Goal: Navigation & Orientation: Find specific page/section

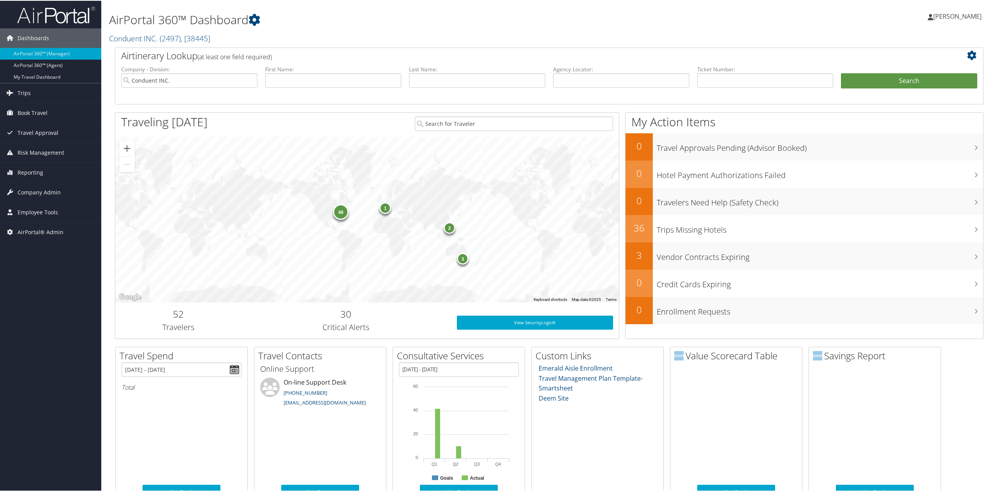
click at [138, 47] on div "Airtinerary Lookup (at least one field required)" at bounding box center [512, 56] width 795 height 18
click at [141, 38] on link "Conduent INC. ( 2497 ) , [ 38445 ]" at bounding box center [159, 37] width 101 height 11
click at [144, 56] on input "search" at bounding box center [160, 52] width 102 height 14
type input "neomed"
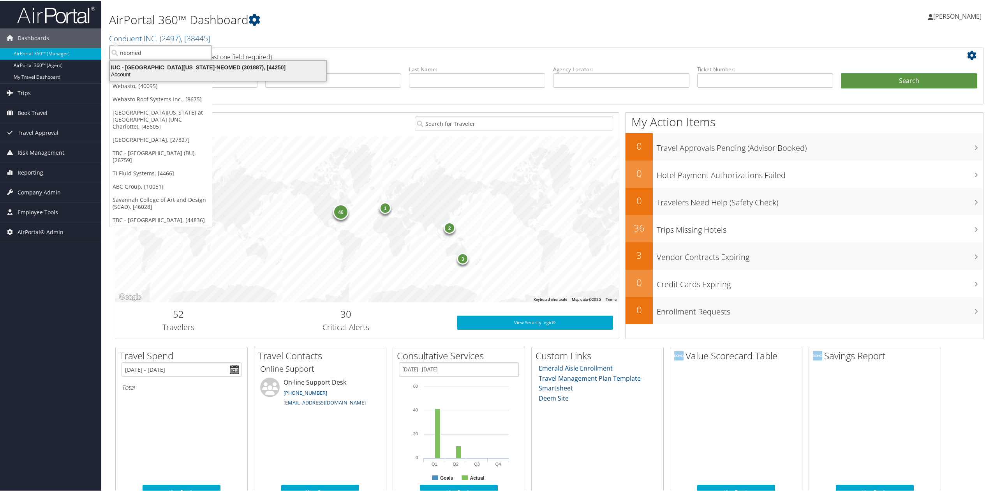
click at [163, 67] on div "IUC - Northeast Ohio Medical University-NEOMED (301887), [44250]" at bounding box center [218, 66] width 226 height 7
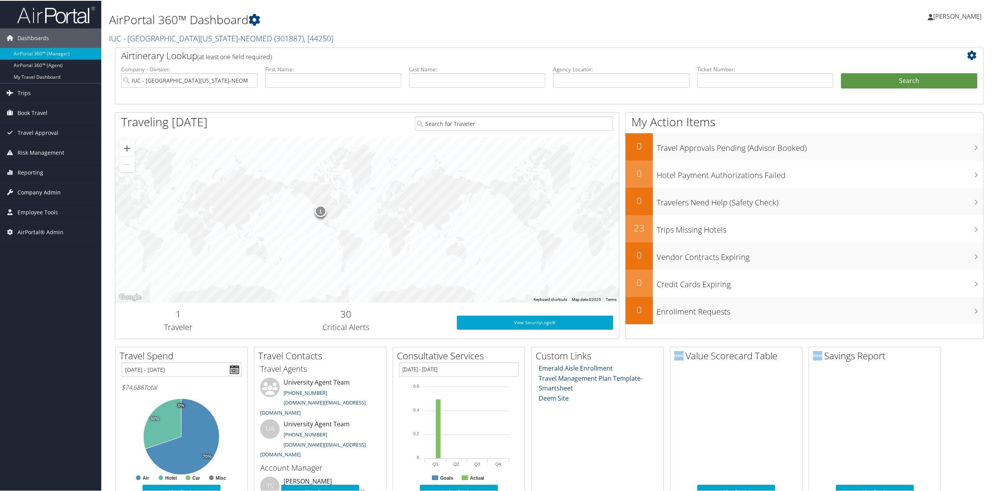
click at [44, 193] on span "Company Admin" at bounding box center [39, 191] width 43 height 19
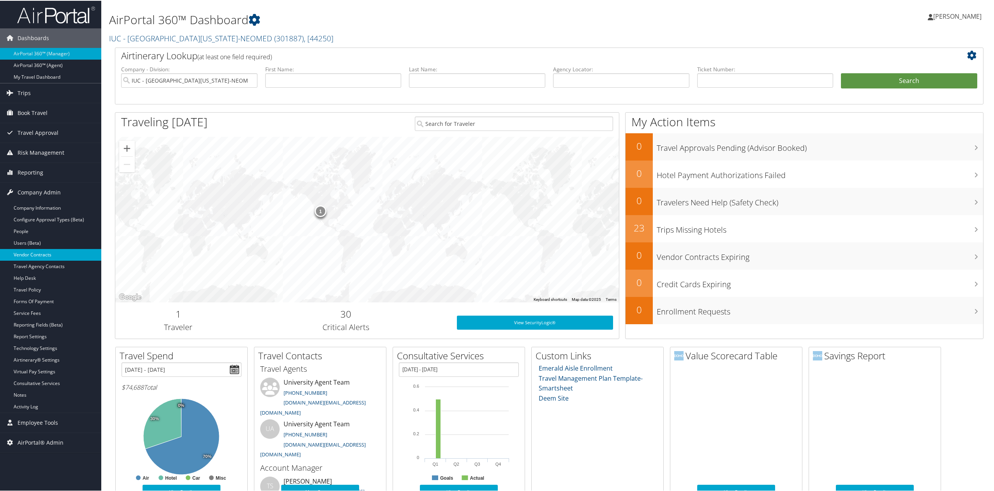
click at [63, 257] on link "Vendor Contracts" at bounding box center [50, 254] width 101 height 12
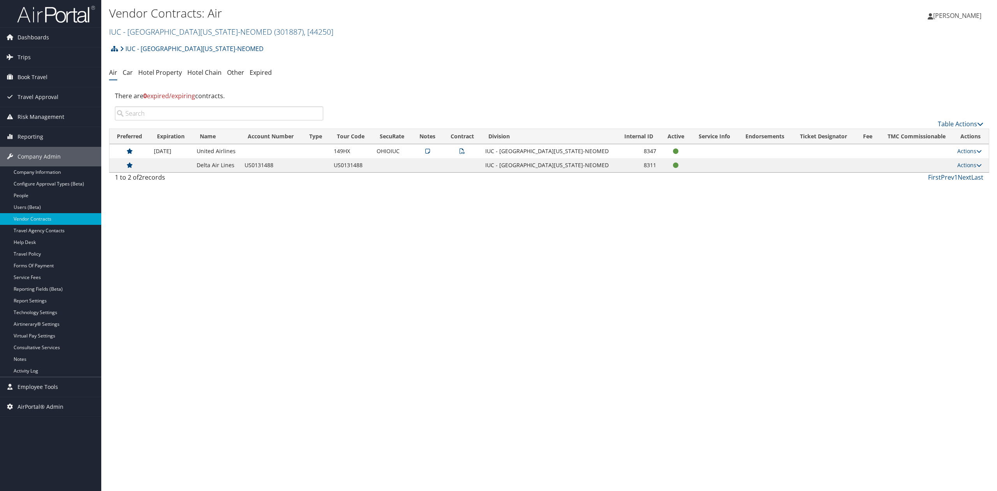
click at [232, 284] on div "Vendor Contracts: Air IUC - Northeast Ohio Medical University-NEOMED ( 301887 )…" at bounding box center [549, 245] width 896 height 491
click at [60, 231] on link "Travel Agency Contacts" at bounding box center [50, 231] width 101 height 12
click at [61, 222] on link "Vendor Contracts" at bounding box center [50, 219] width 101 height 12
click at [48, 232] on link "Travel Agency Contacts" at bounding box center [50, 231] width 101 height 12
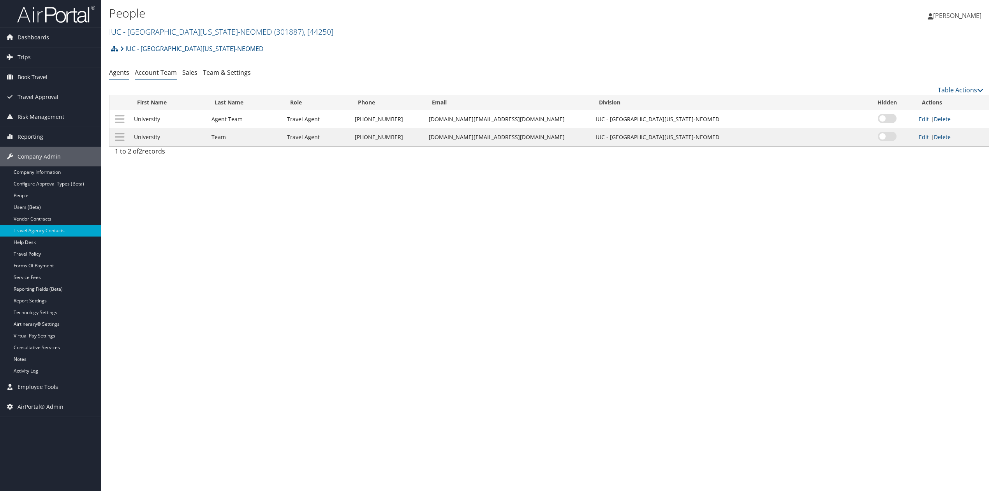
click at [164, 78] on li "Account Team" at bounding box center [156, 73] width 42 height 14
click at [166, 76] on link "Account Team" at bounding box center [156, 72] width 42 height 9
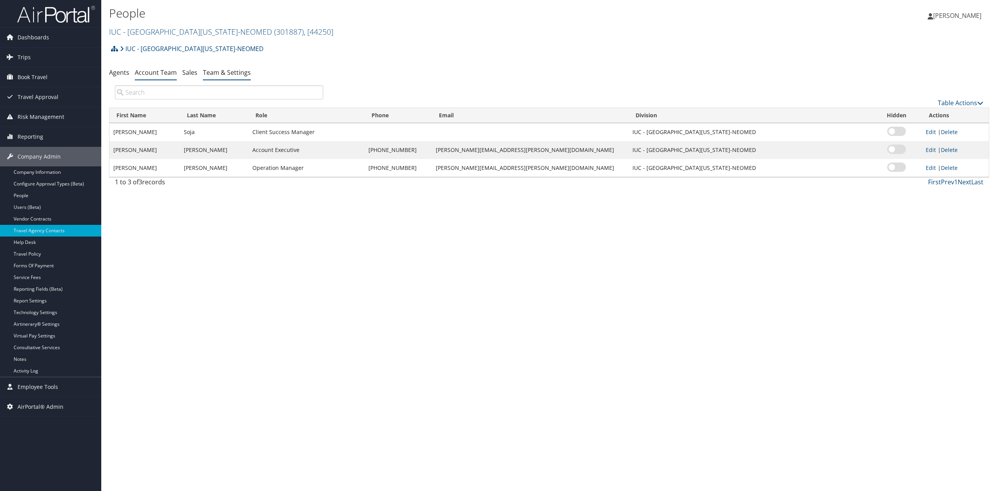
click at [234, 73] on link "Team & Settings" at bounding box center [227, 72] width 48 height 9
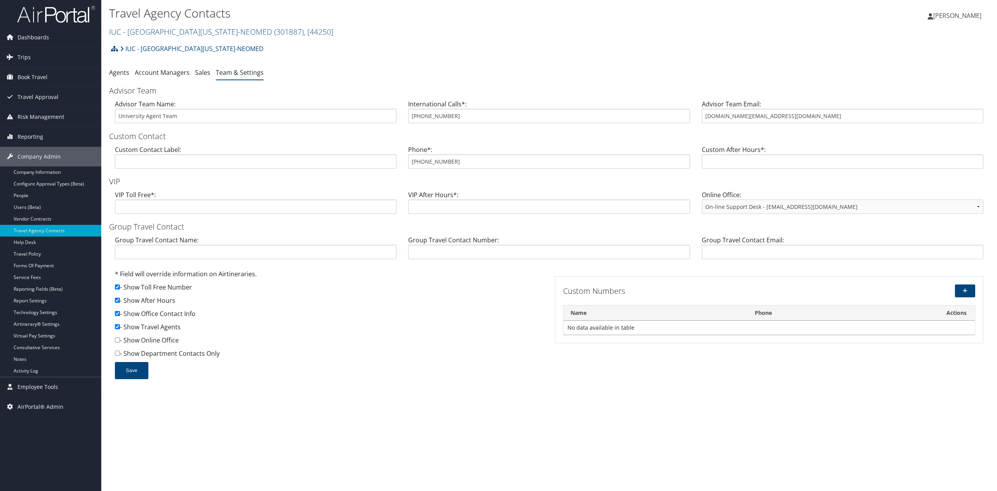
click at [44, 9] on img at bounding box center [56, 14] width 78 height 18
